Goal: Navigation & Orientation: Go to known website

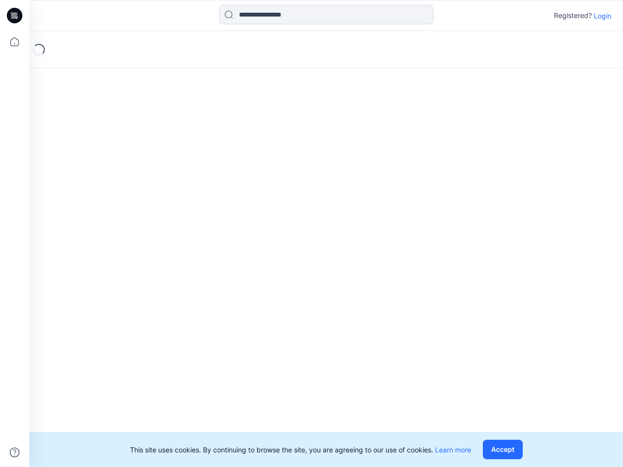
click at [312, 234] on div "Loading..." at bounding box center [326, 249] width 594 height 436
click at [15, 16] on icon at bounding box center [16, 16] width 4 height 0
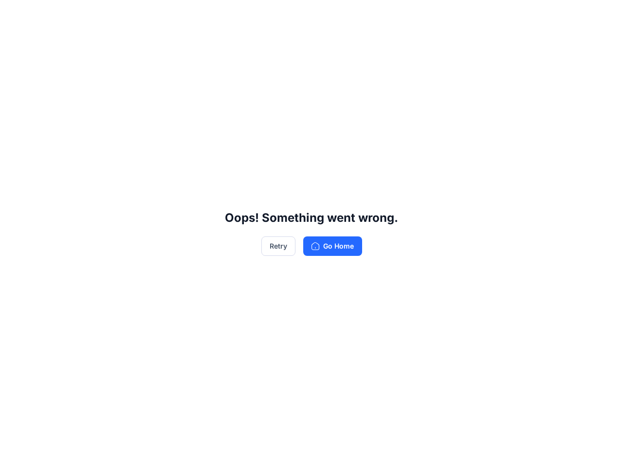
click at [15, 42] on div "Oops! Something went wrong. Retry Go Home" at bounding box center [311, 233] width 623 height 467
click at [15, 453] on div "Oops! Something went wrong. Retry Go Home" at bounding box center [311, 233] width 623 height 467
click at [326, 15] on div "Oops! Something went wrong. Retry Go Home" at bounding box center [311, 233] width 623 height 467
click at [603, 16] on div "Oops! Something went wrong. Retry Go Home" at bounding box center [311, 233] width 623 height 467
click at [505, 450] on div "Oops! Something went wrong. Retry Go Home" at bounding box center [311, 233] width 623 height 467
